Goal: Task Accomplishment & Management: Complete application form

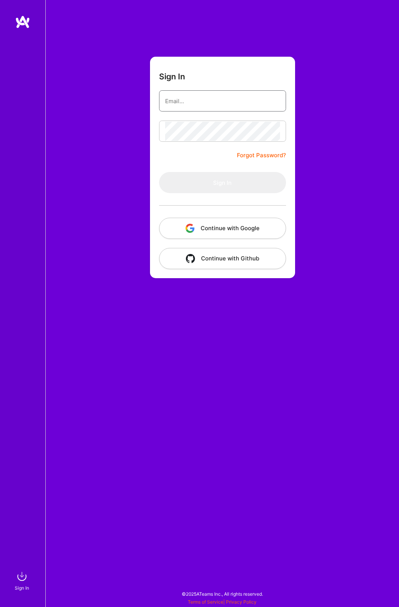
type input "[PERSON_NAME][EMAIL_ADDRESS][DOMAIN_NAME]"
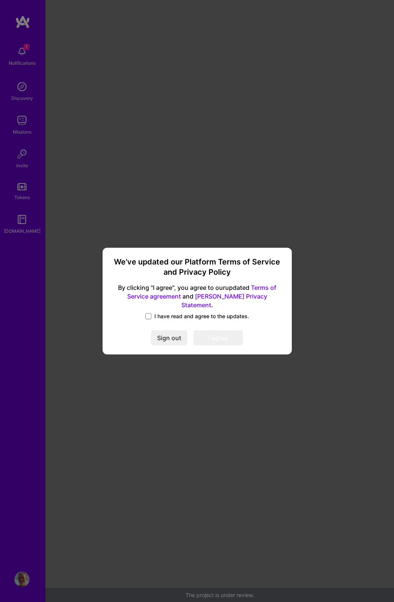
click at [156, 312] on span "I have read and agree to the updates." at bounding box center [201, 316] width 95 height 8
click at [0, 0] on input "I have read and agree to the updates." at bounding box center [0, 0] width 0 height 0
click at [222, 333] on button "I agree" at bounding box center [218, 337] width 50 height 15
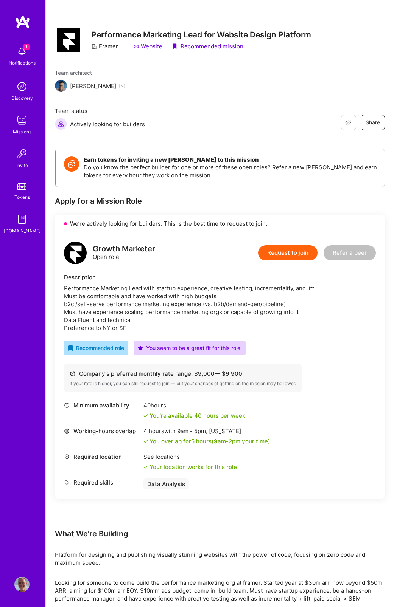
click at [302, 245] on button "Request to join" at bounding box center [287, 252] width 59 height 15
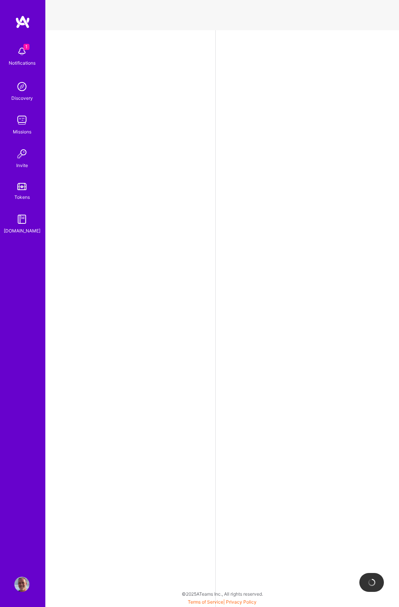
select select "US"
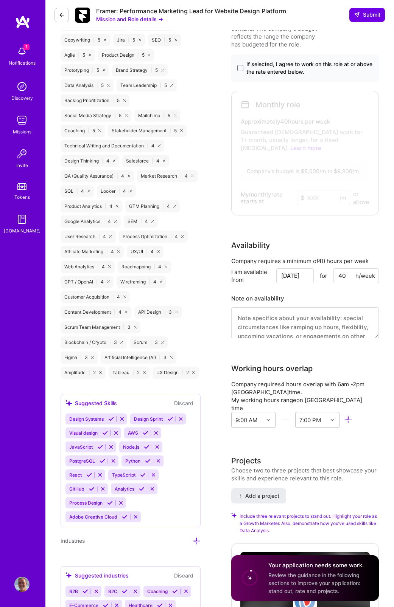
scroll to position [503, 0]
click at [245, 65] on label "If selected, I agree to work on this role at or above the rate entered below." at bounding box center [304, 67] width 135 height 15
click at [0, 0] on input "If selected, I agree to work on this role at or above the rate entered below." at bounding box center [0, 0] width 0 height 0
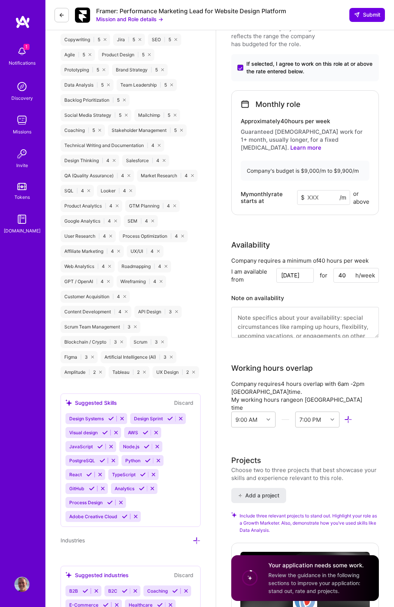
drag, startPoint x: 319, startPoint y: 192, endPoint x: 298, endPoint y: 193, distance: 21.6
click at [298, 193] on input at bounding box center [323, 197] width 53 height 15
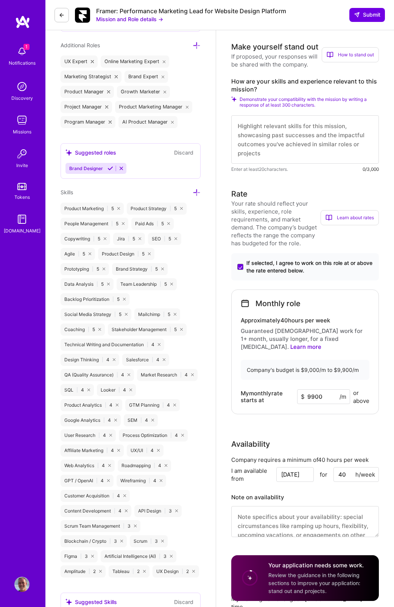
scroll to position [303, 0]
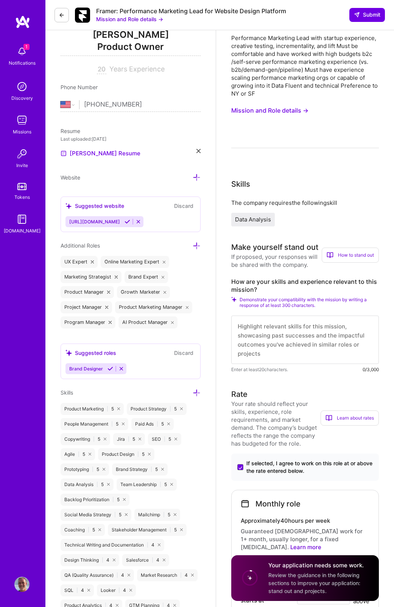
type input "9900"
click at [304, 341] on textarea at bounding box center [304, 341] width 147 height 48
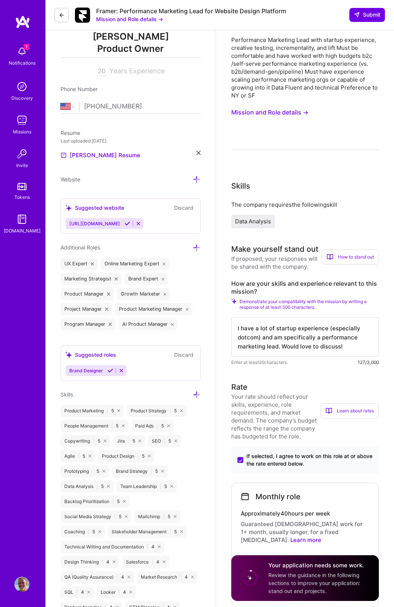
click at [258, 333] on textarea "I have a lot of startup experience (especially dotcom) and am specifically a pe…" at bounding box center [304, 337] width 147 height 39
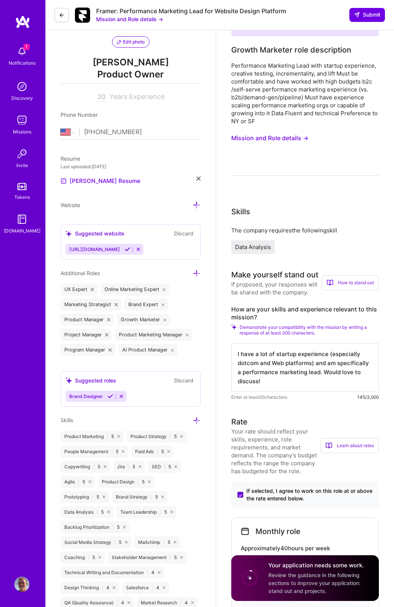
scroll to position [0, 0]
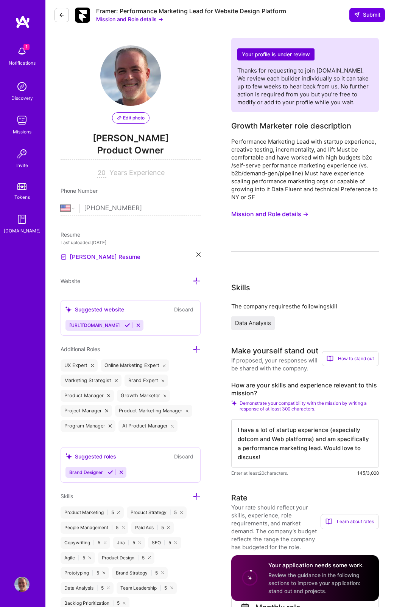
type textarea "I have a lot of startup experience (especially dotcom and Web platforms) and am…"
click at [244, 322] on span "Data Analysis" at bounding box center [253, 322] width 36 height 7
click at [257, 328] on div "Data Analysis" at bounding box center [252, 323] width 43 height 14
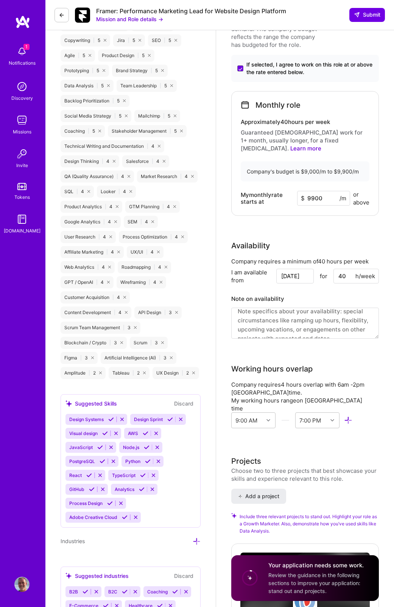
scroll to position [18, 0]
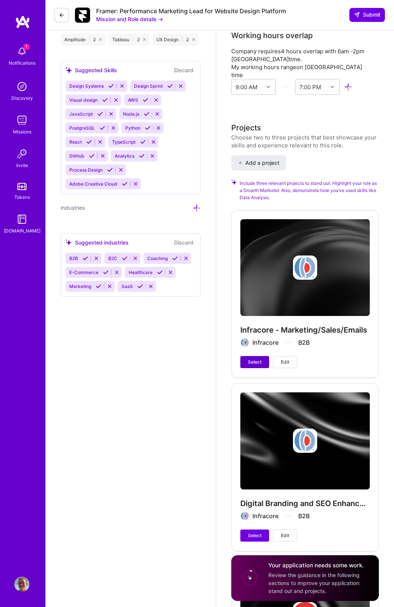
click at [252, 359] on span "Select" at bounding box center [255, 362] width 14 height 7
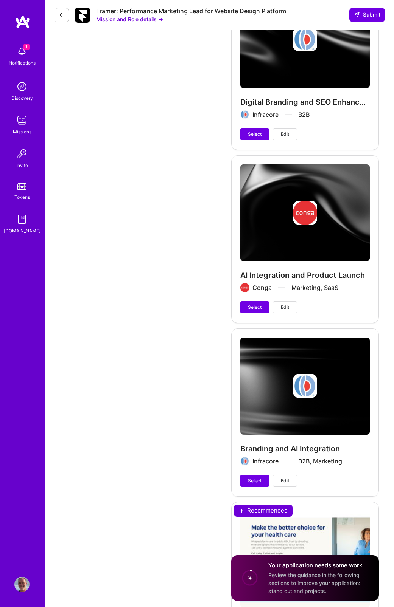
scroll to position [1239, 0]
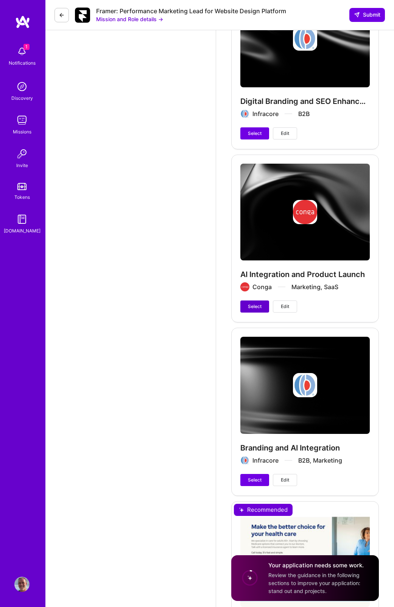
click at [260, 303] on span "Select" at bounding box center [255, 306] width 14 height 7
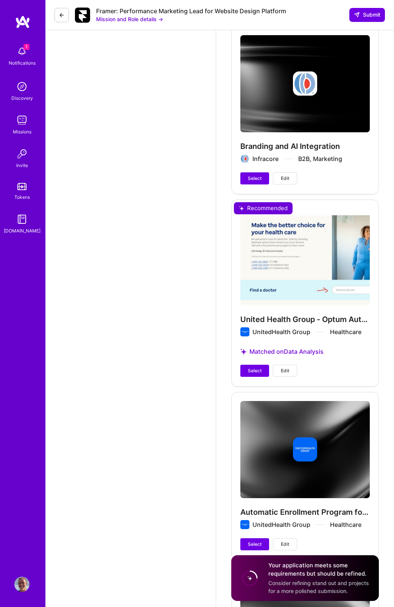
scroll to position [1541, 0]
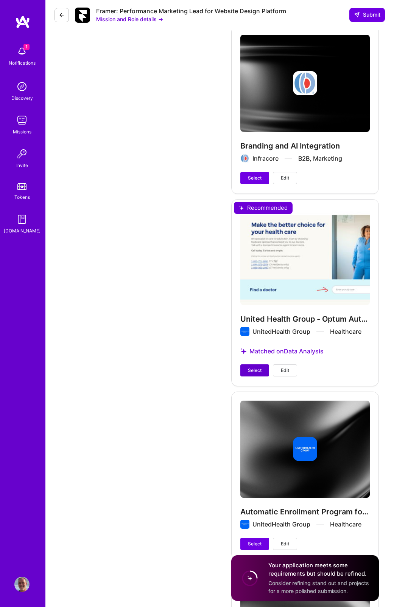
click at [256, 367] on span "Select" at bounding box center [255, 370] width 14 height 7
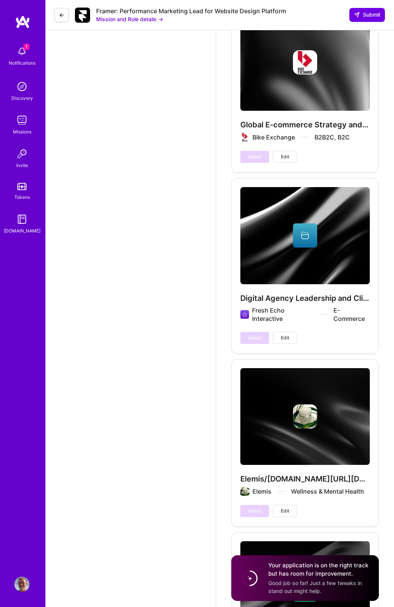
scroll to position [2444, 0]
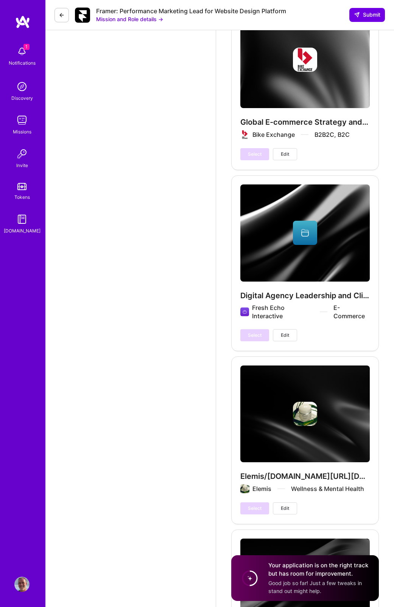
click at [321, 587] on div "Your application is on the right track but has room for improvement. Good job s…" at bounding box center [318, 578] width 101 height 34
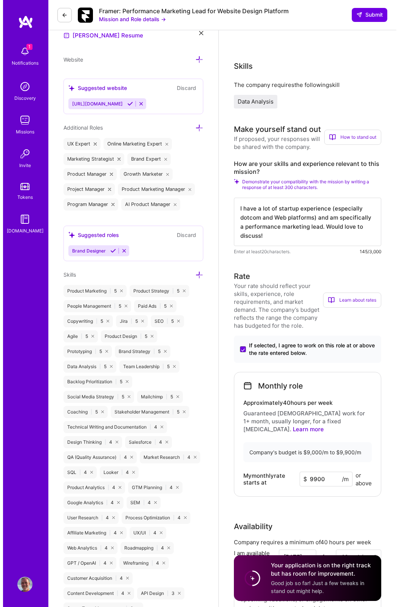
scroll to position [0, 0]
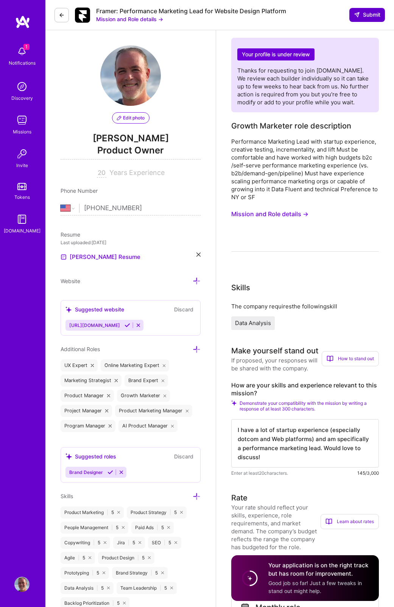
click at [361, 12] on span "Submit" at bounding box center [367, 15] width 26 height 8
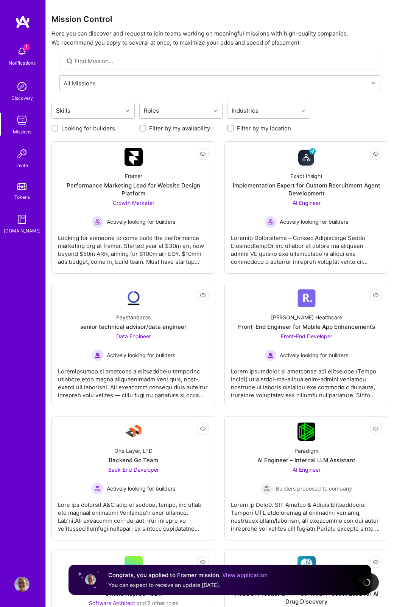
drag, startPoint x: 16, startPoint y: 50, endPoint x: 24, endPoint y: 52, distance: 8.2
click at [16, 50] on img at bounding box center [21, 51] width 15 height 15
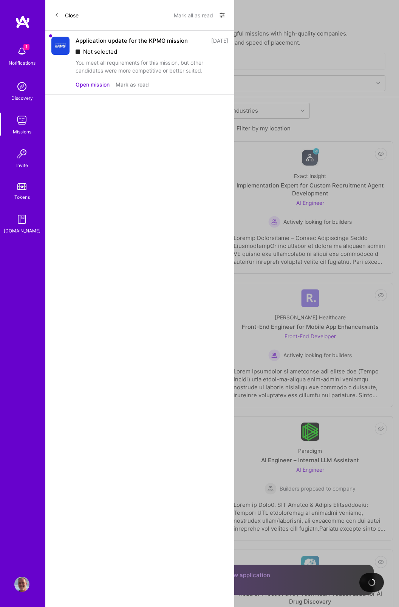
click at [142, 45] on div "Application update for the KPMG mission [DATE] Not selected You meet all requir…" at bounding box center [152, 56] width 153 height 38
click at [132, 82] on button "Mark as read" at bounding box center [132, 85] width 33 height 8
